Goal: Task Accomplishment & Management: Complete application form

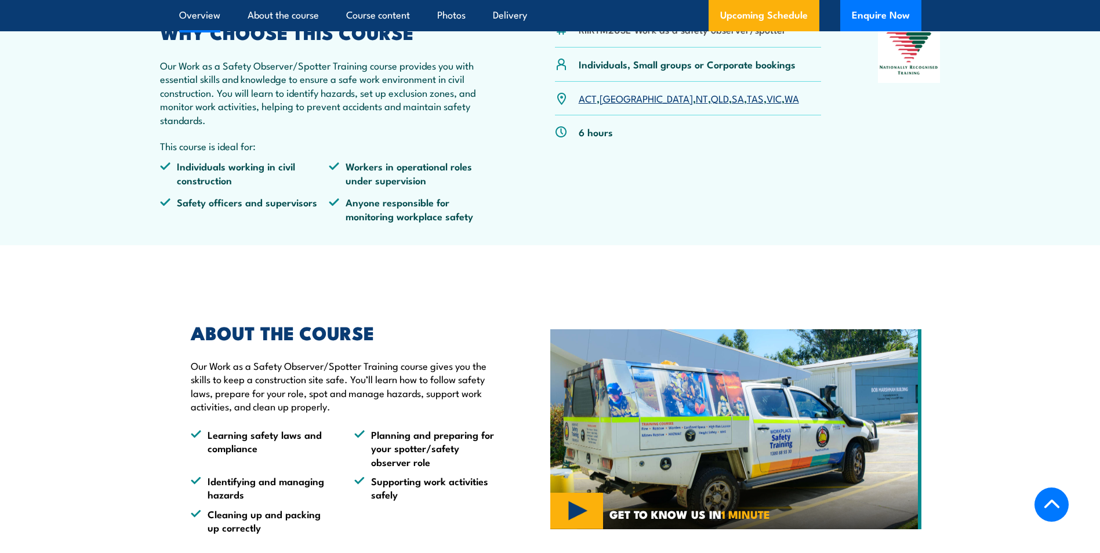
scroll to position [406, 0]
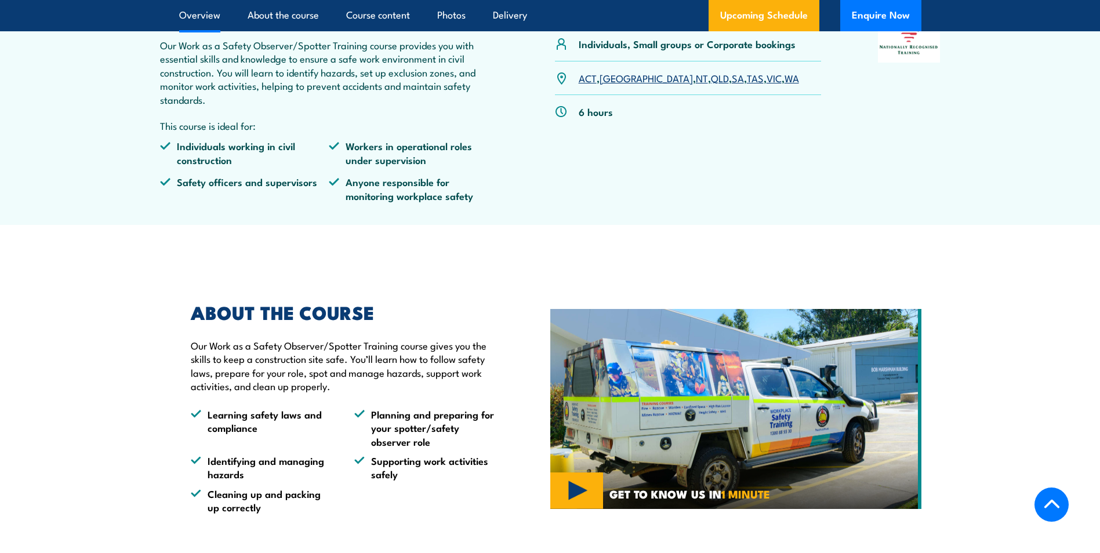
click at [746, 77] on div "ACT , [GEOGRAPHIC_DATA] , [GEOGRAPHIC_DATA] , [GEOGRAPHIC_DATA] , [GEOGRAPHIC_D…" at bounding box center [688, 78] width 267 height 34
click at [785, 79] on link "WA" at bounding box center [792, 78] width 14 height 14
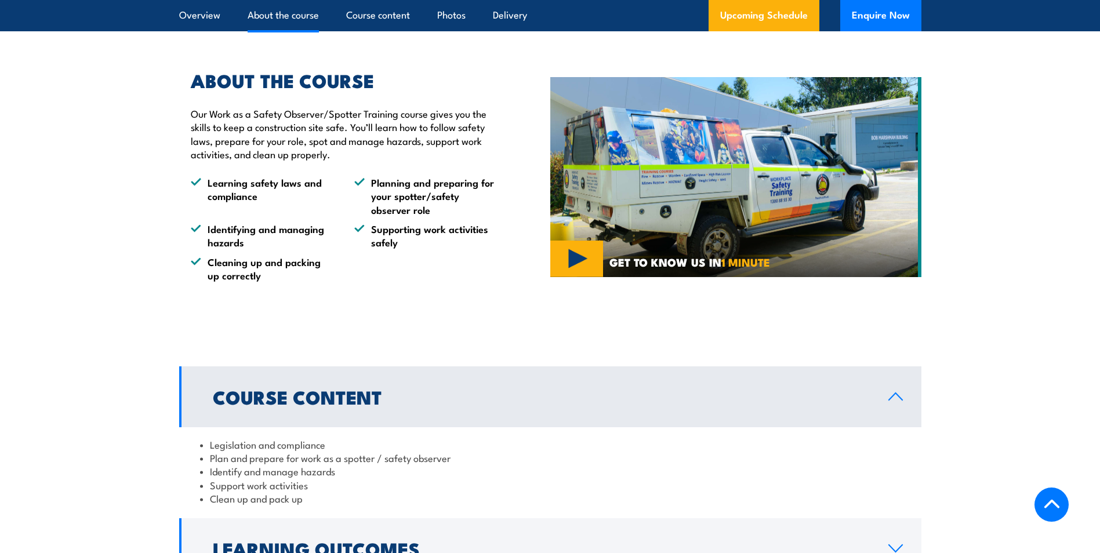
scroll to position [697, 0]
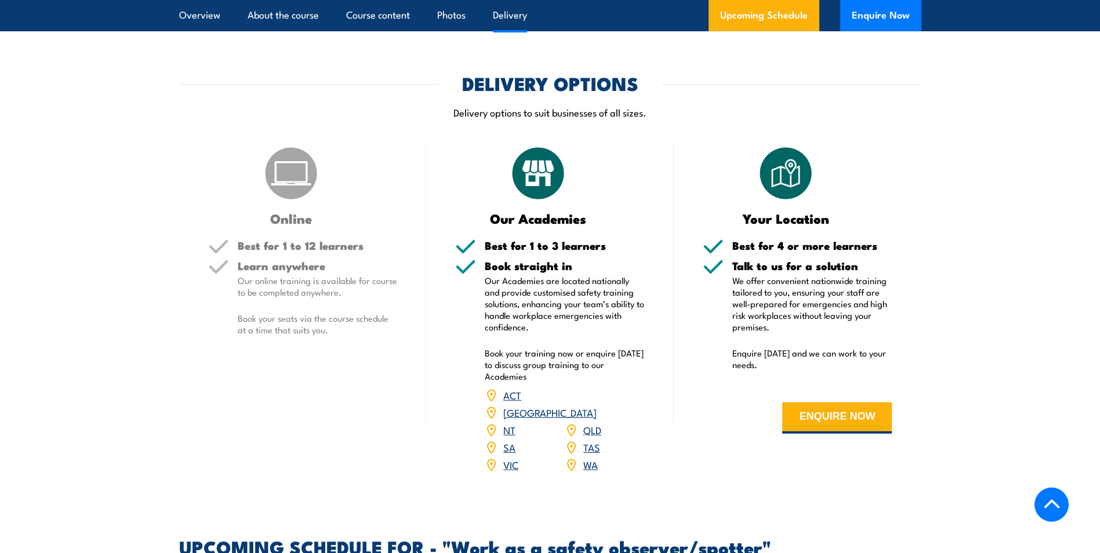
scroll to position [1256, 0]
click at [847, 415] on button "ENQUIRE NOW" at bounding box center [837, 418] width 110 height 31
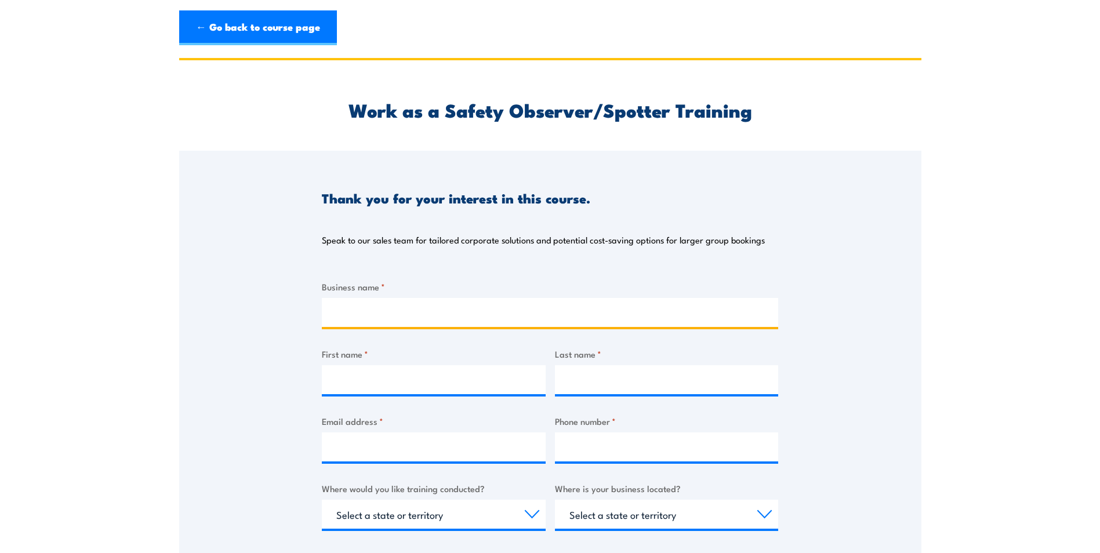
click at [382, 309] on input "Business name *" at bounding box center [550, 312] width 456 height 29
type input "City of Kalamunda"
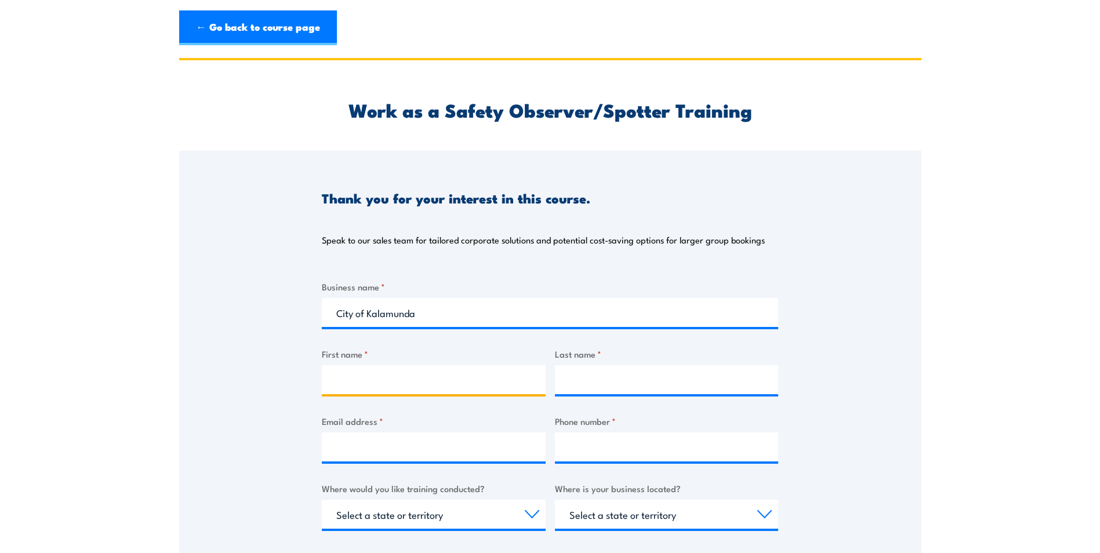
type input "BIANCA"
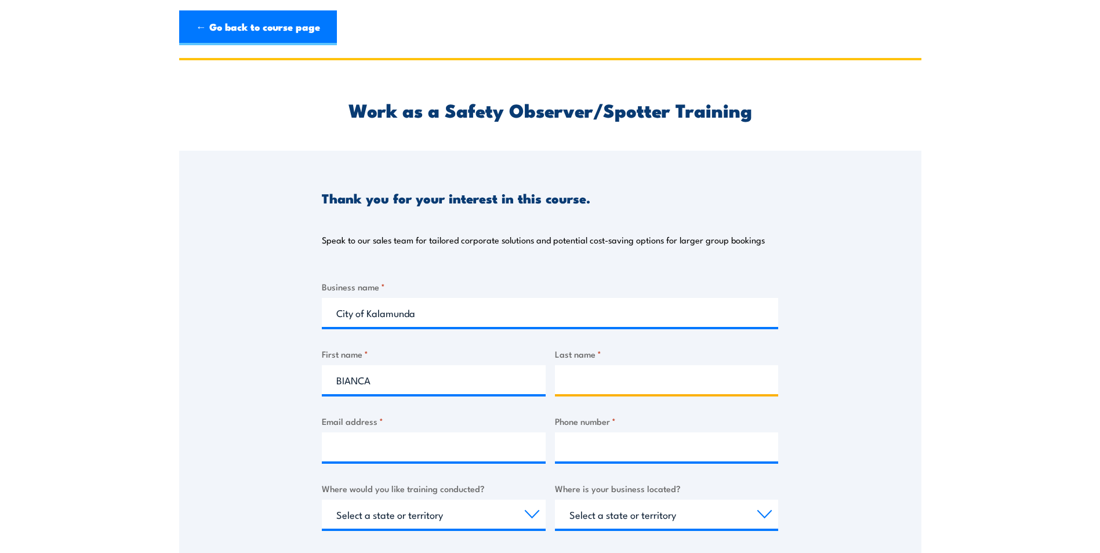
type input "[PERSON_NAME]"
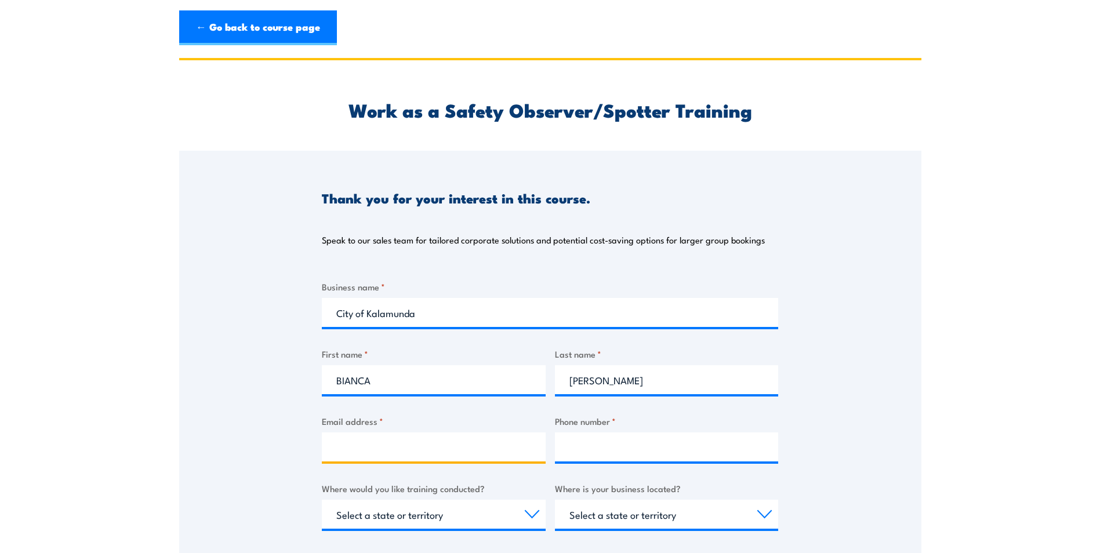
type input "[EMAIL_ADDRESS][PERSON_NAME][DOMAIN_NAME]"
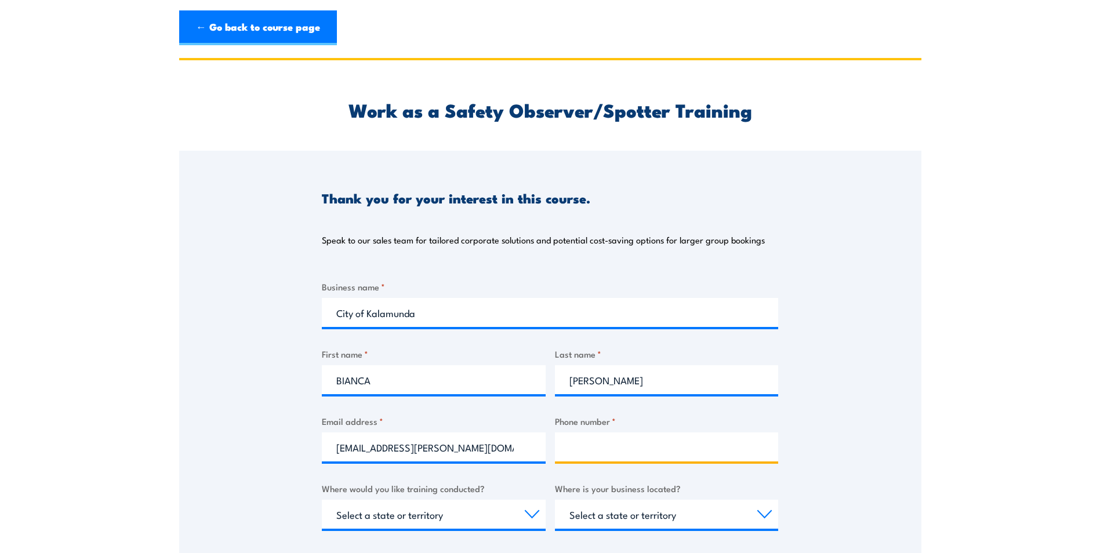
type input "0423381399"
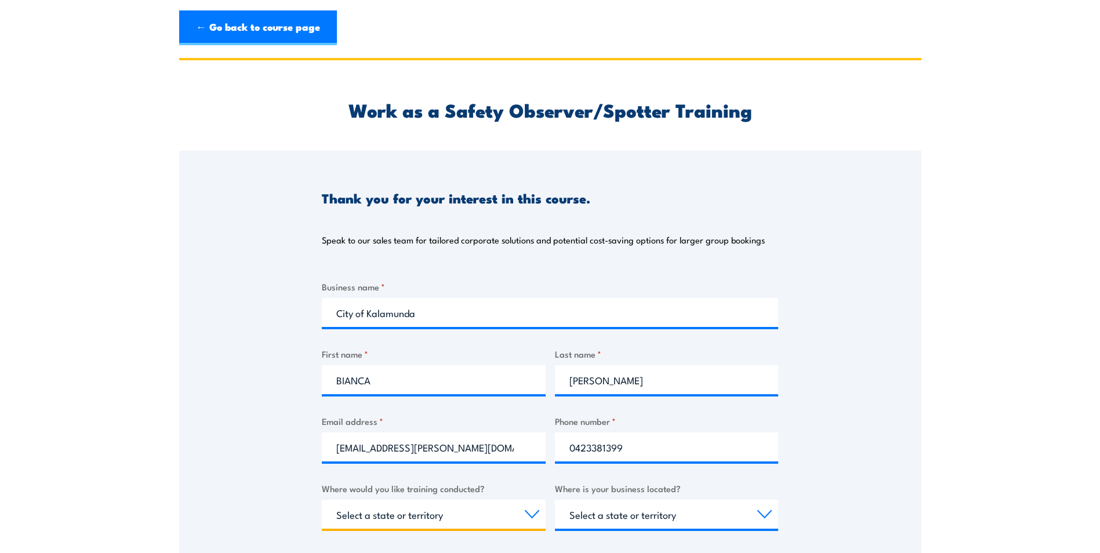
select select "WA"
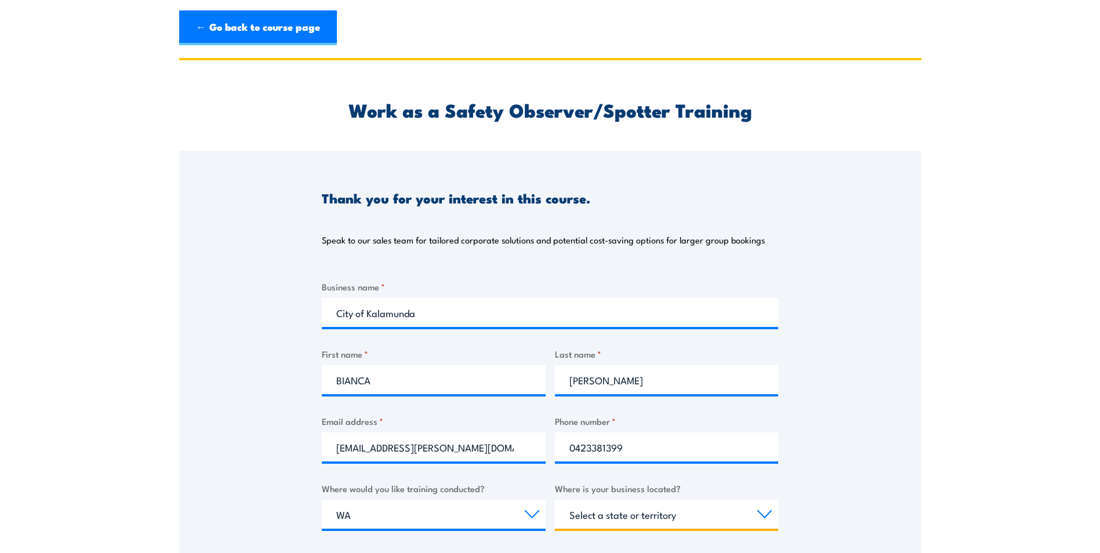
select select "WA"
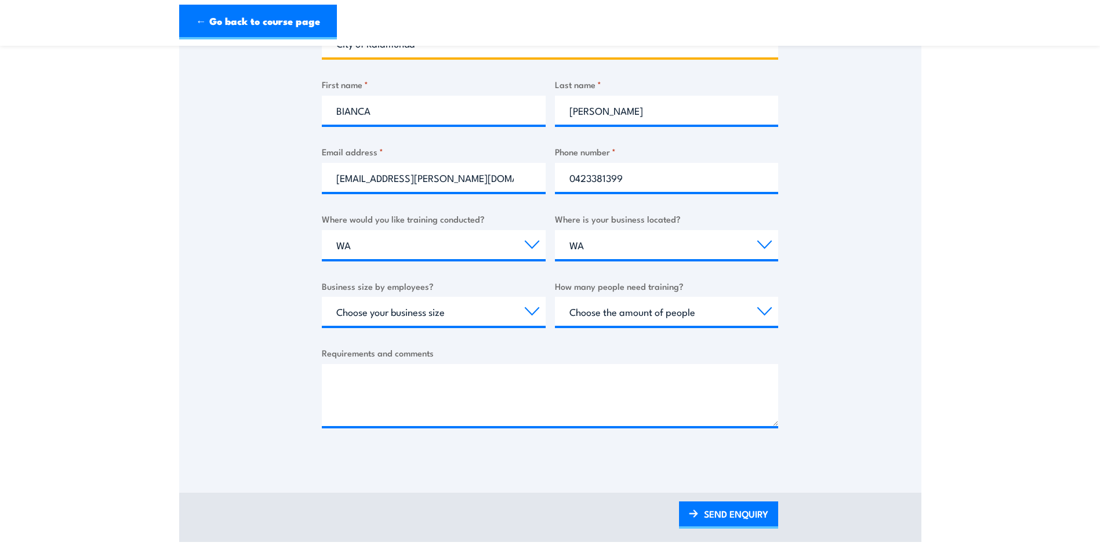
scroll to position [290, 0]
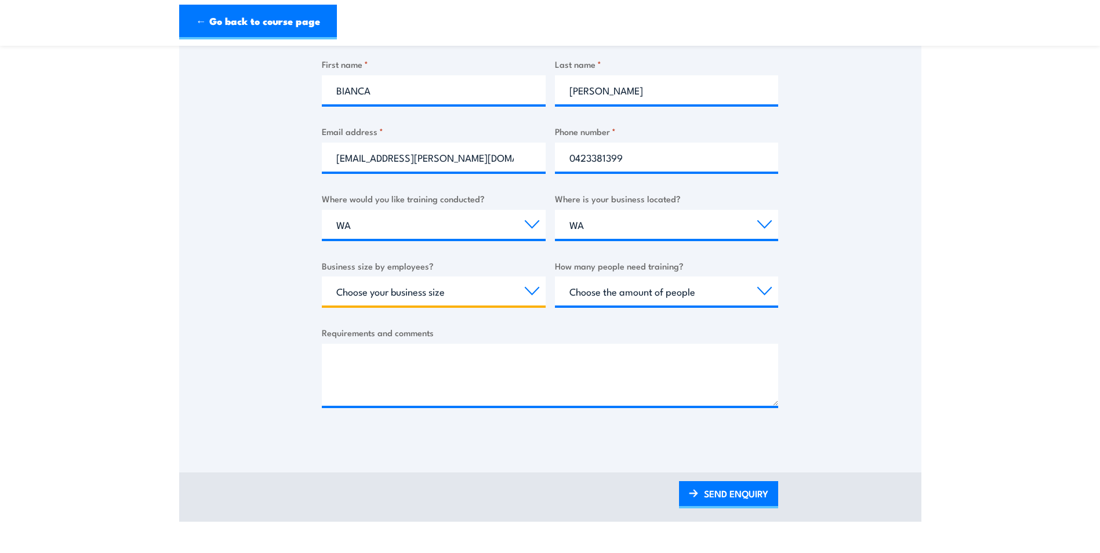
click at [529, 294] on select "Choose your business size 1 to 19 20 to 199 200+" at bounding box center [434, 291] width 224 height 29
select select "200+"
click at [322, 277] on select "Choose your business size 1 to 19 20 to 199 200+" at bounding box center [434, 291] width 224 height 29
click at [766, 295] on select "Choose the amount of people 1 to 4 5 to 19 20+" at bounding box center [667, 291] width 224 height 29
select select "5 to 19"
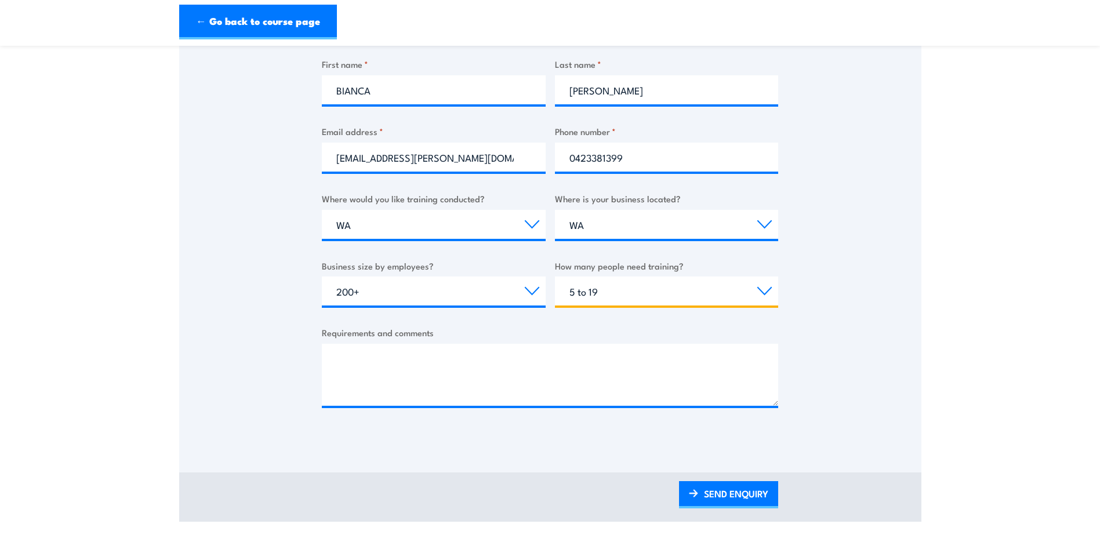
click at [555, 277] on select "Choose the amount of people 1 to 4 5 to 19 20+" at bounding box center [667, 291] width 224 height 29
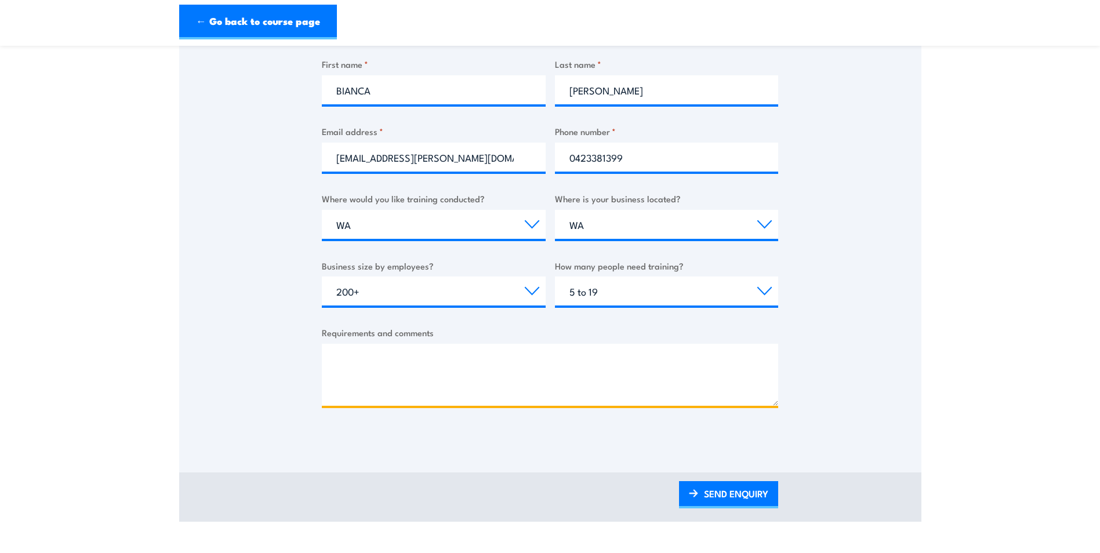
click at [394, 360] on textarea "Requirements and comments" at bounding box center [550, 375] width 456 height 62
drag, startPoint x: 473, startPoint y: 360, endPoint x: 466, endPoint y: 360, distance: 7.0
click at [466, 360] on textarea "Requirements and comments" at bounding box center [550, 375] width 456 height 62
click at [408, 363] on textarea "Hi, Just wanting some information on having someone come to our site in Kalamun…" at bounding box center [550, 375] width 456 height 62
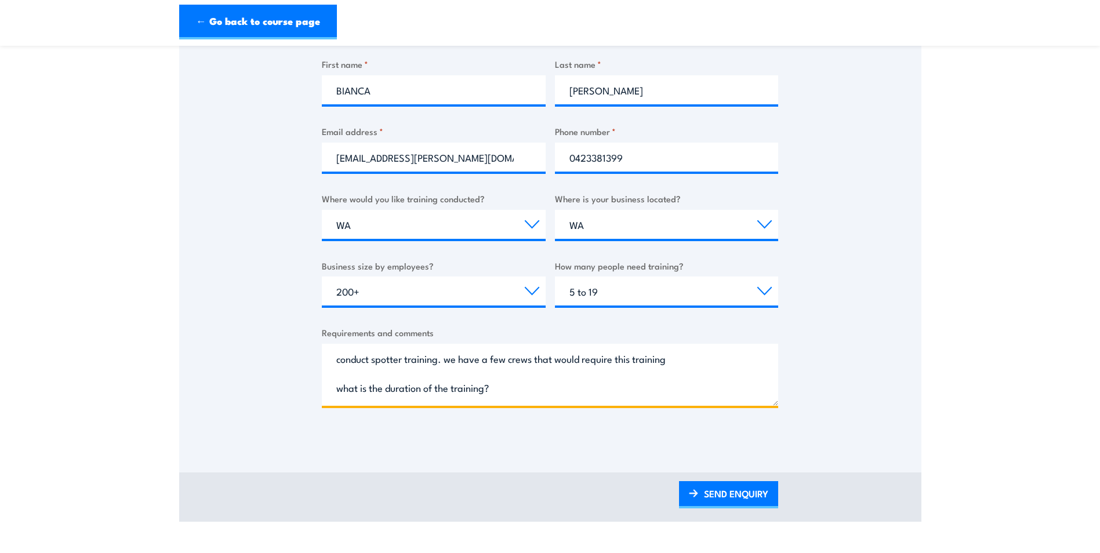
click at [417, 357] on textarea "Hi, Just wanting some information on having someone come to our site in Kalamun…" at bounding box center [550, 375] width 456 height 62
click at [633, 361] on textarea "Hi, Just wanting some information on having someone come to our site in Kalamun…" at bounding box center [550, 375] width 456 height 62
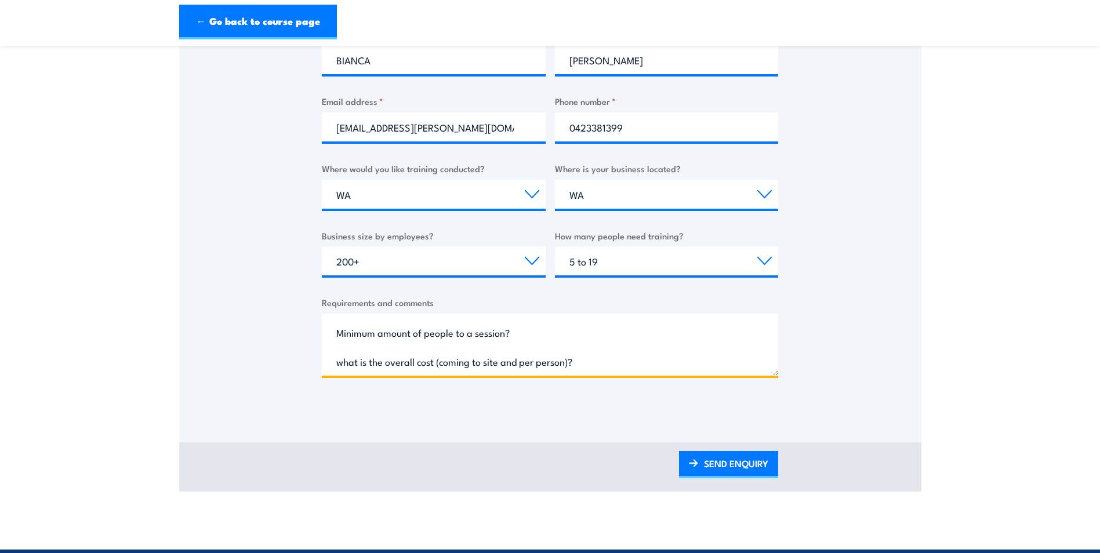
scroll to position [348, 0]
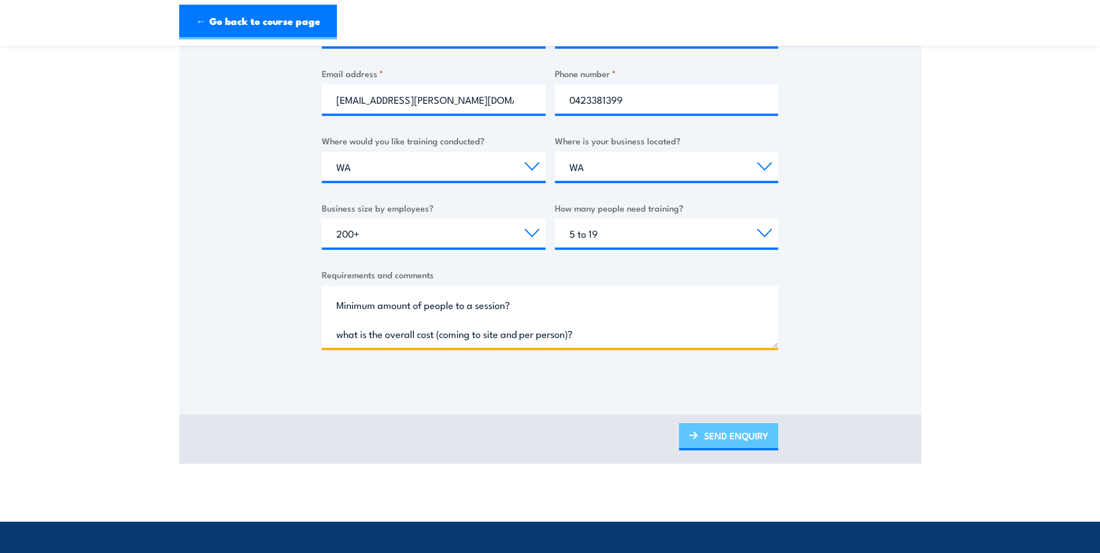
type textarea "Hi, Just wanting some information on having someone come to our site in Kalamun…"
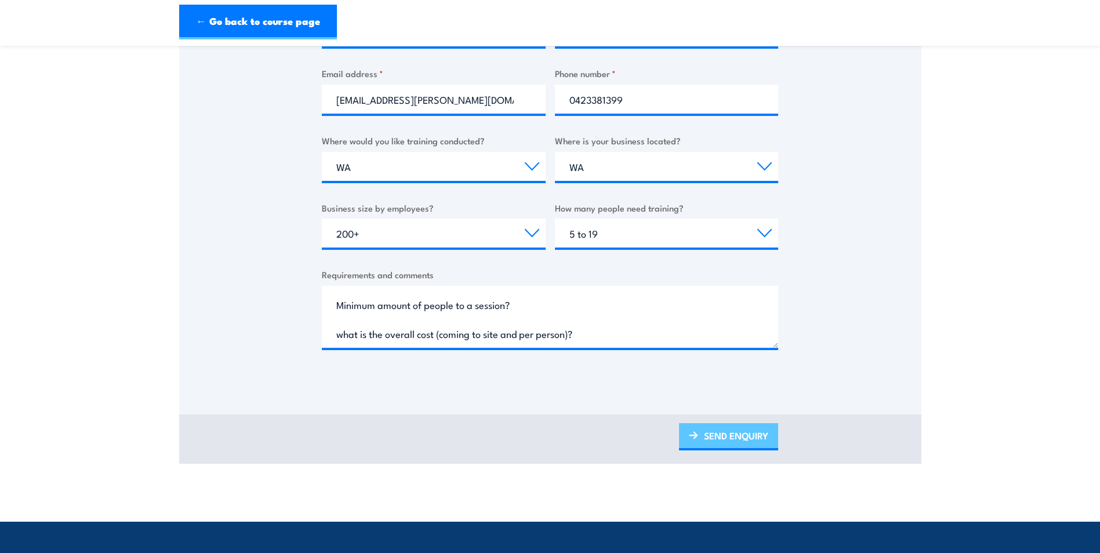
click at [713, 437] on link "SEND ENQUIRY" at bounding box center [728, 436] width 99 height 27
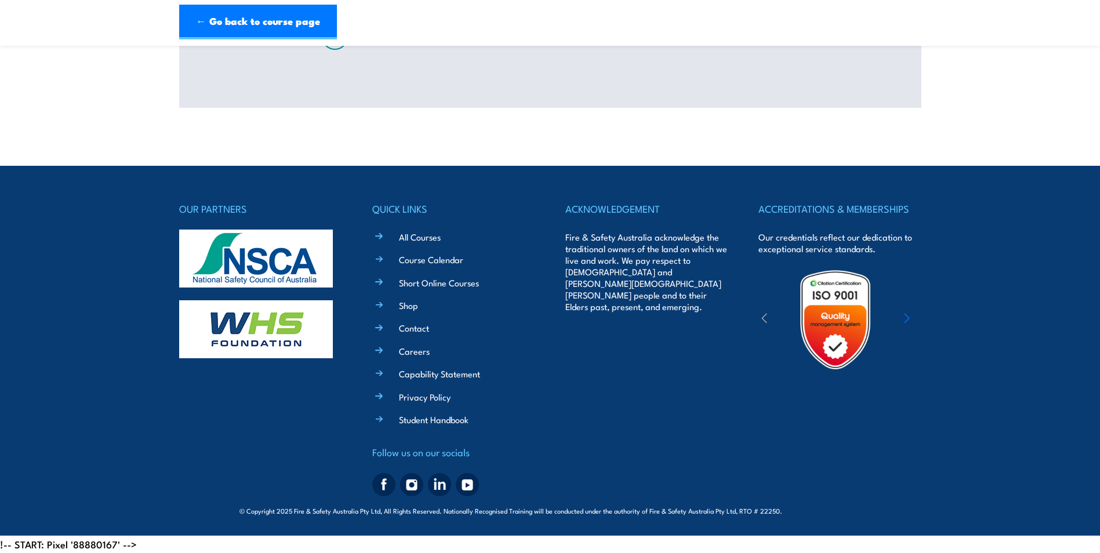
scroll to position [0, 0]
click at [431, 339] on ul "All Courses Course Calendar Short Online Courses Shop Contact Careers Capabilit…" at bounding box center [462, 328] width 146 height 197
